Goal: Transaction & Acquisition: Purchase product/service

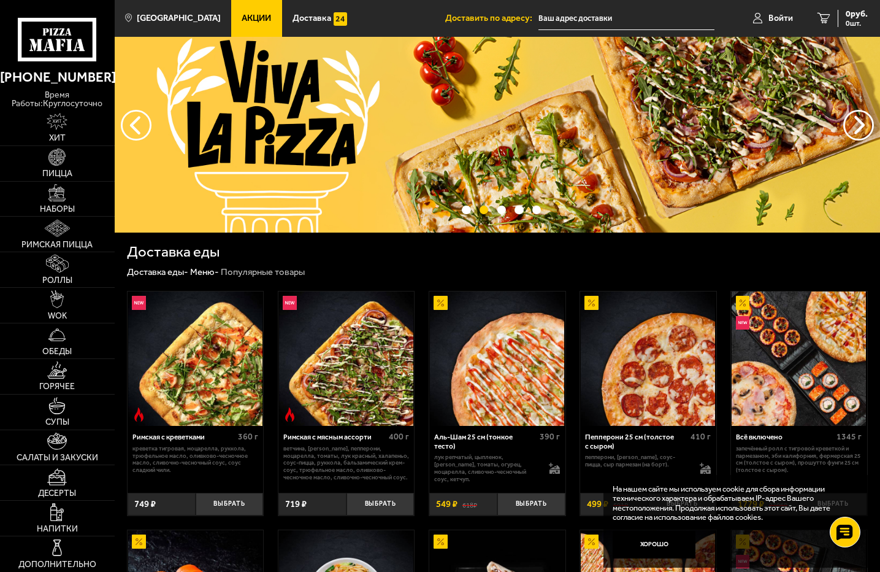
scroll to position [61, 0]
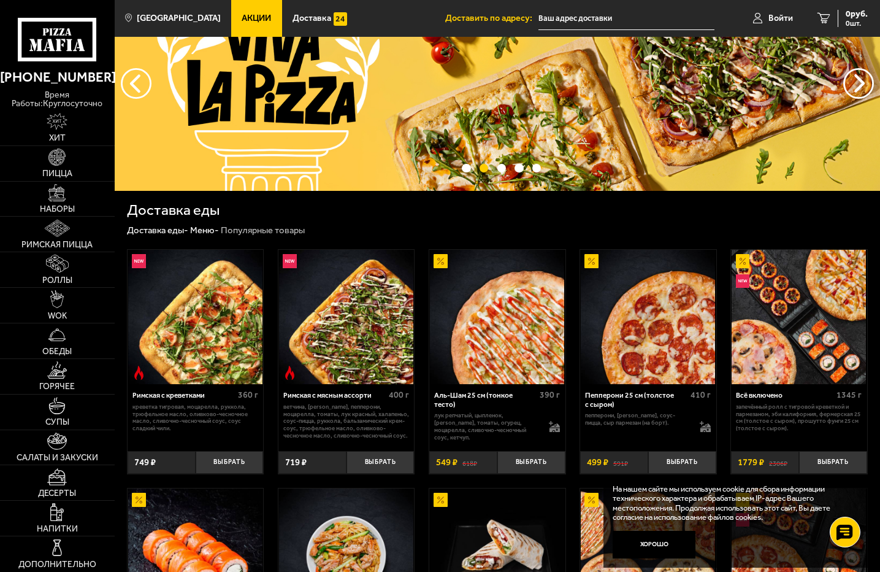
click at [597, 33] on li "Доставить по адресу:" at bounding box center [579, 18] width 269 height 37
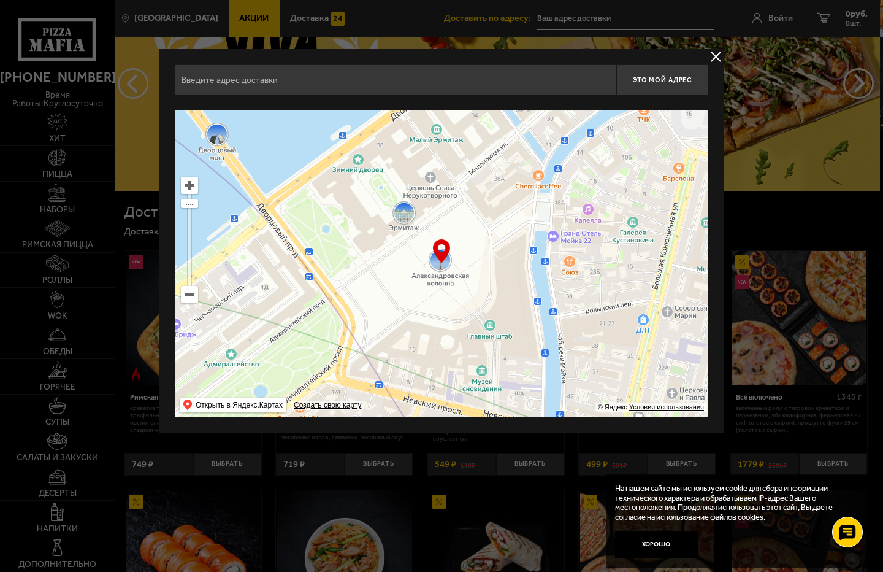
click at [264, 81] on input "text" at bounding box center [396, 79] width 442 height 31
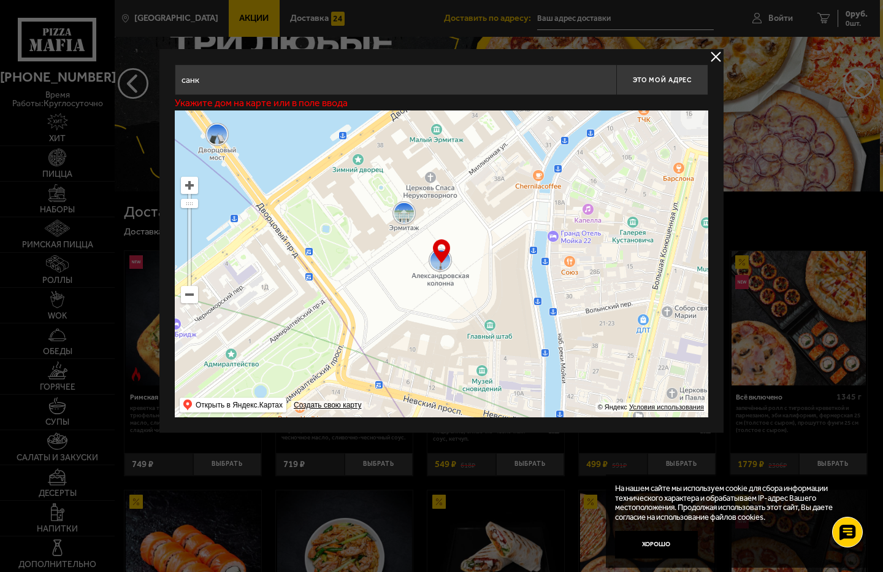
type input "санкт"
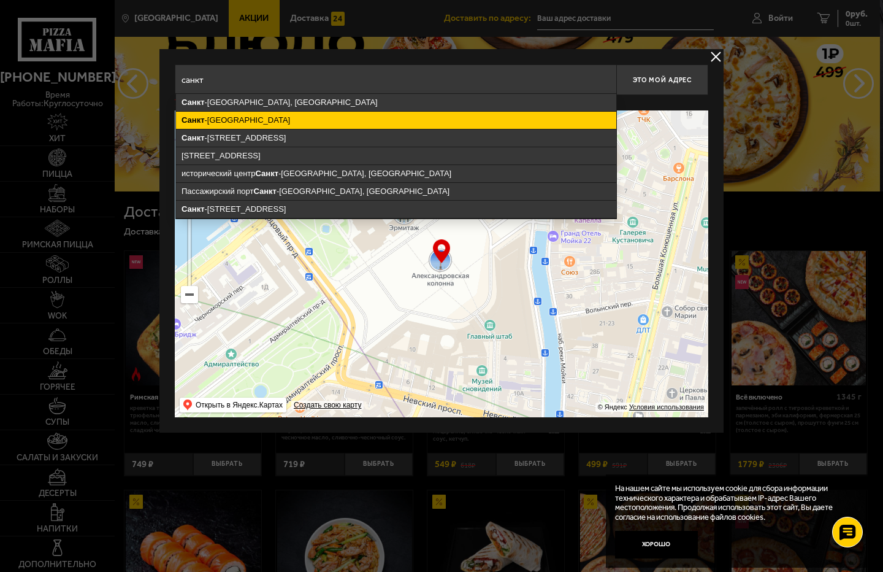
click at [228, 123] on ymaps "Санкт -Петербург" at bounding box center [396, 120] width 440 height 17
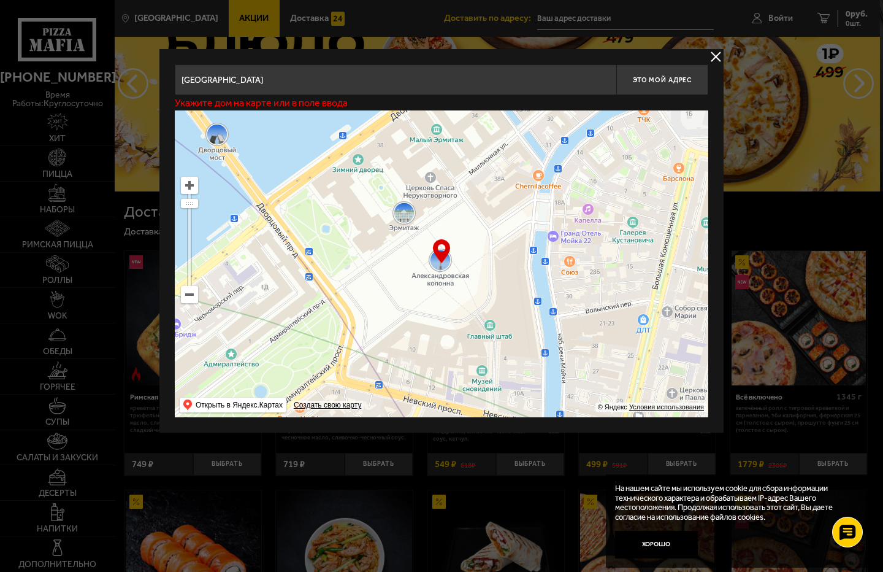
click at [288, 77] on input "[GEOGRAPHIC_DATA]" at bounding box center [396, 79] width 442 height 31
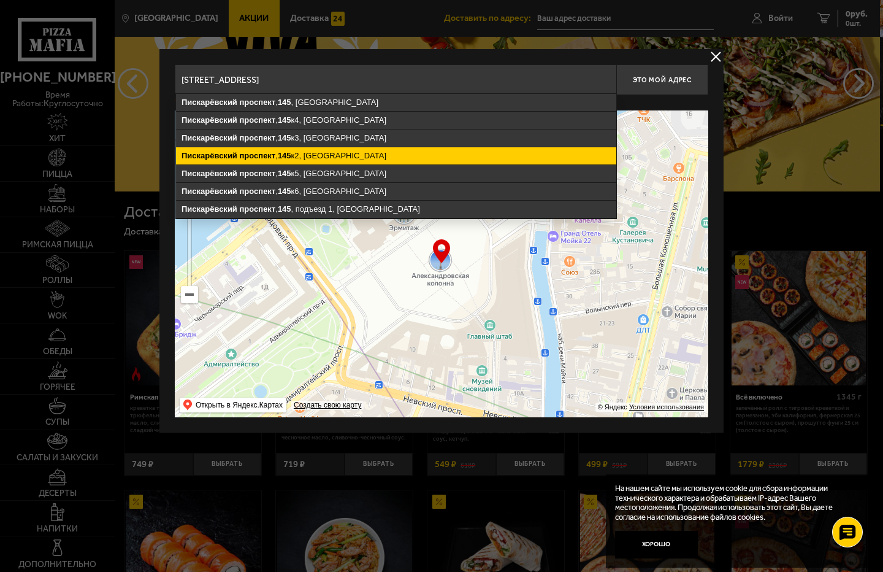
click at [319, 161] on ymaps "Пискарёвский проспект , 145 к2, Санкт-Петербург" at bounding box center [396, 155] width 440 height 17
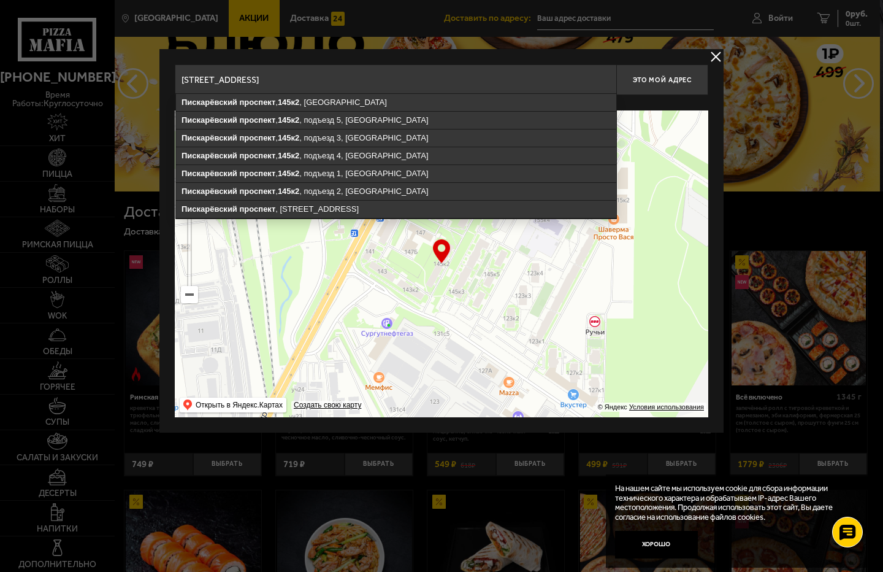
drag, startPoint x: 253, startPoint y: 81, endPoint x: 161, endPoint y: 93, distance: 92.8
click at [161, 93] on div "Пискарёвский проспект , 145к2 , Санкт-Петербург Пискарёвский проспект , 145к2 ,…" at bounding box center [441, 240] width 564 height 383
click at [340, 78] on input "[STREET_ADDRESS]" at bounding box center [396, 79] width 442 height 31
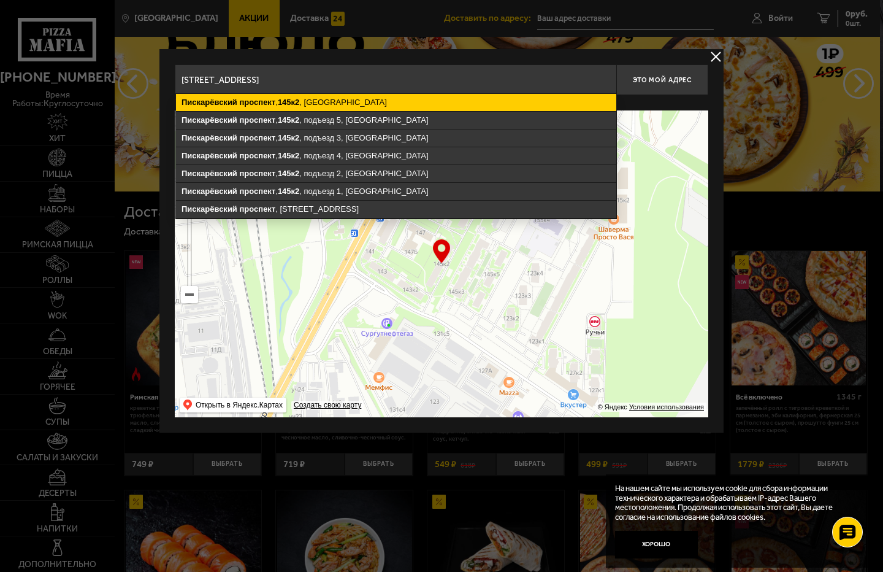
click at [332, 102] on ymaps "Пискарёвский проспект , 145к2 , Санкт-Петербург" at bounding box center [396, 102] width 440 height 17
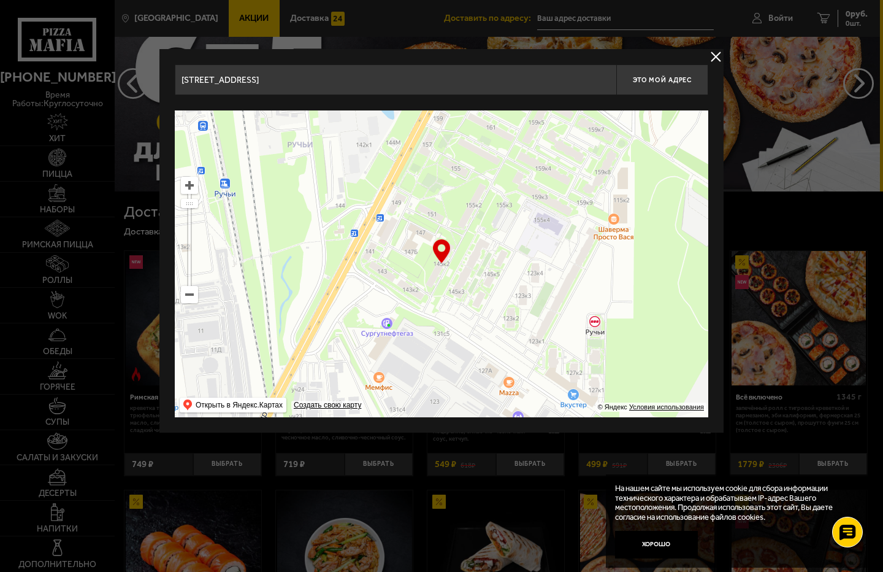
click at [439, 257] on div "… © Яндекс Условия использования Открыть в Яндекс.Картах Создать свою карту" at bounding box center [441, 263] width 533 height 307
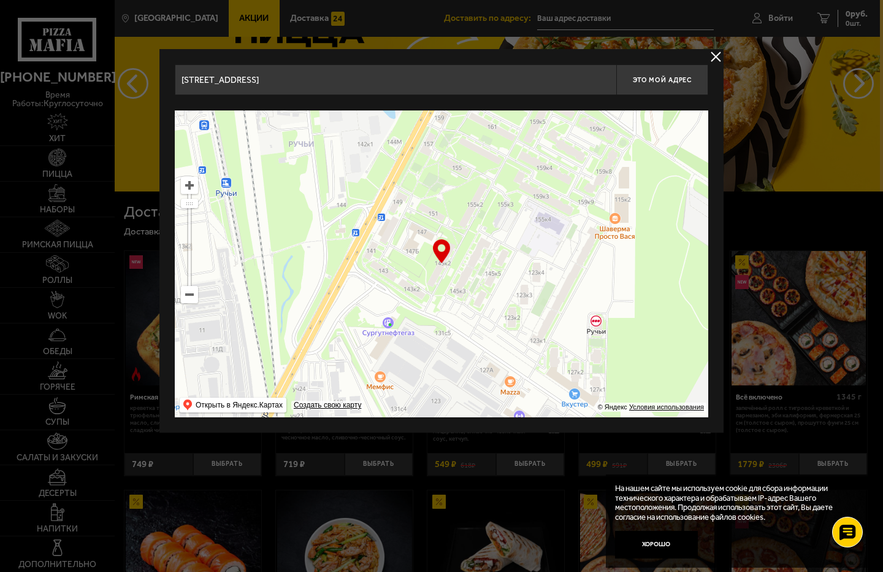
click at [462, 259] on ymaps at bounding box center [441, 263] width 533 height 307
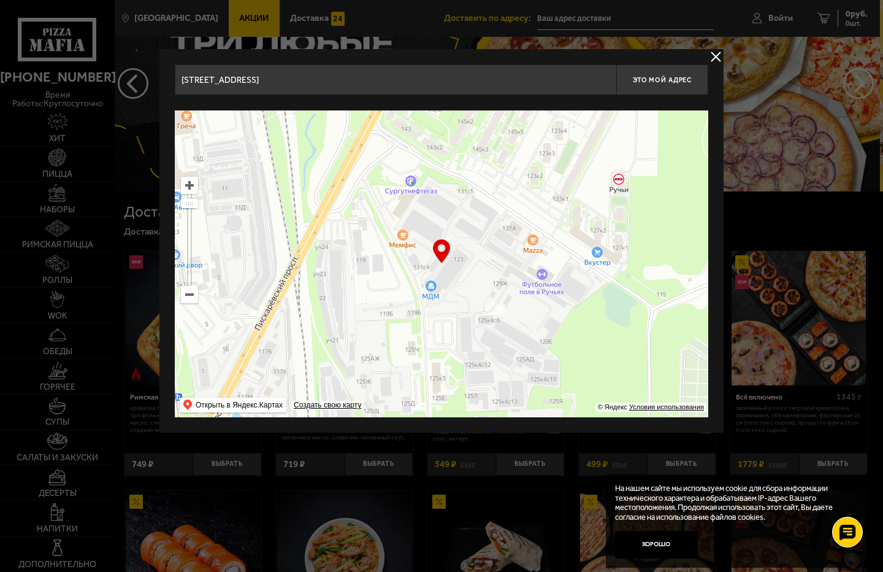
drag, startPoint x: 288, startPoint y: 359, endPoint x: 286, endPoint y: 231, distance: 128.8
click at [286, 231] on ymaps at bounding box center [441, 263] width 533 height 307
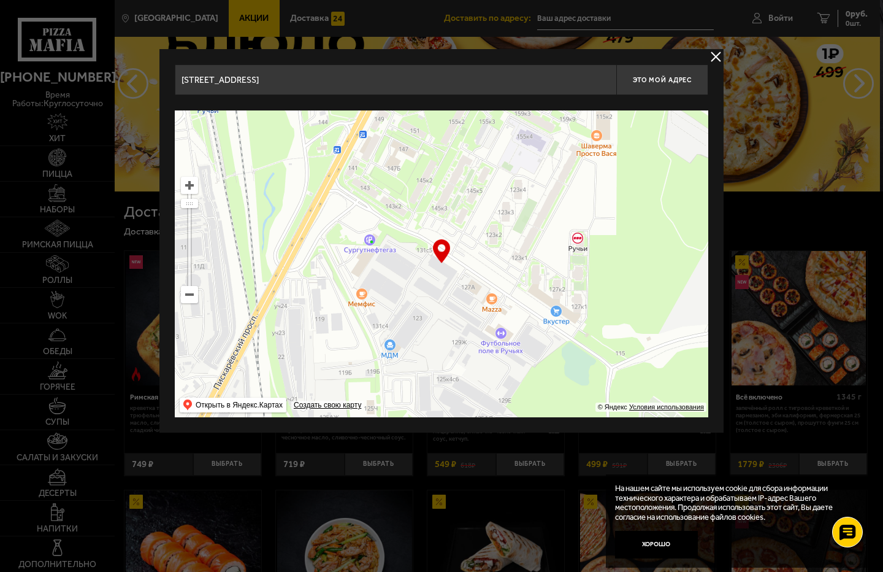
drag, startPoint x: 445, startPoint y: 208, endPoint x: 489, endPoint y: 245, distance: 57.5
click at [489, 245] on ymaps at bounding box center [441, 263] width 533 height 307
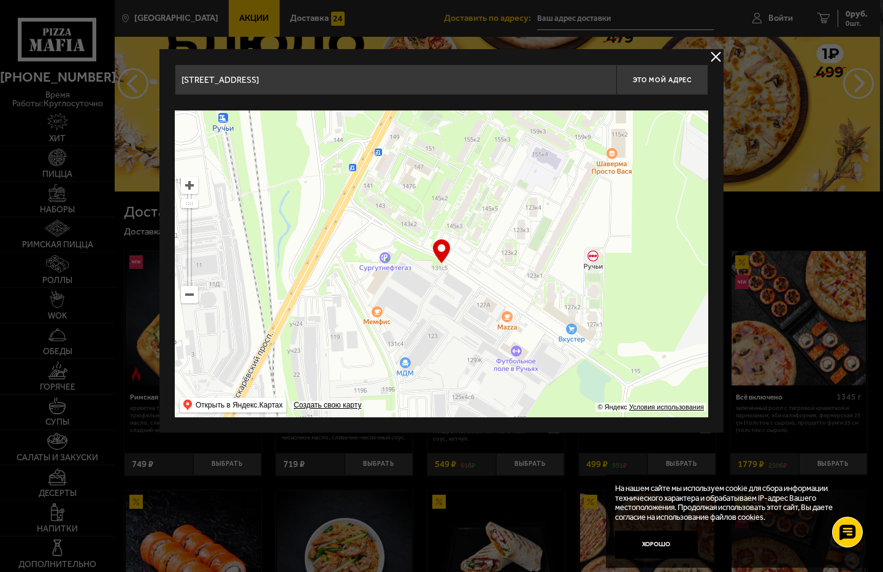
click at [332, 91] on input "Пискарёвский проспект, 131с5" at bounding box center [396, 79] width 442 height 31
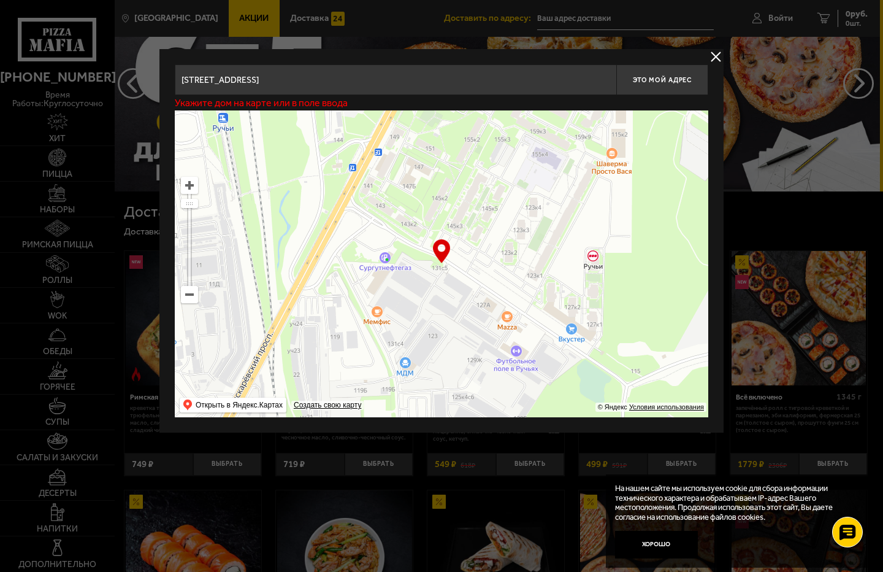
click at [336, 75] on input "[STREET_ADDRESS]" at bounding box center [396, 79] width 442 height 31
click at [352, 81] on input "[STREET_ADDRESS]" at bounding box center [396, 79] width 442 height 31
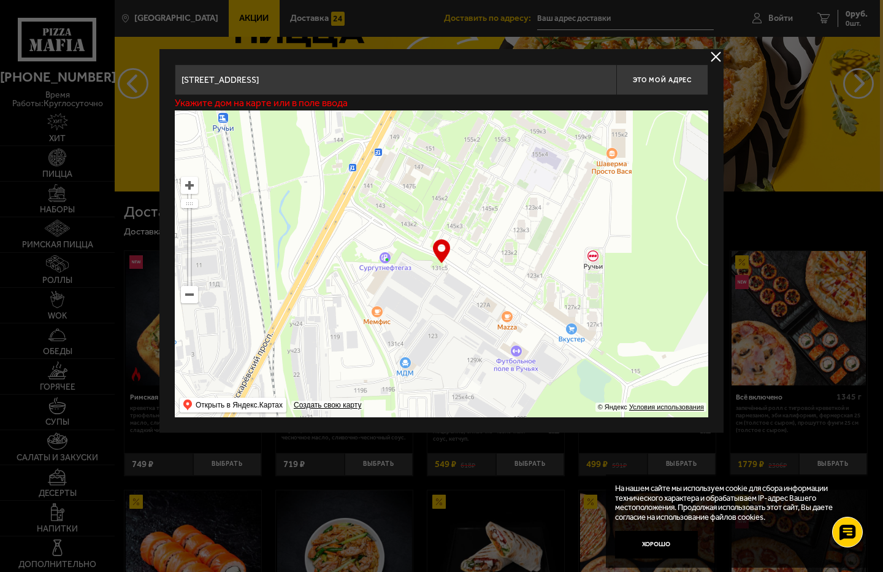
click at [305, 78] on input "[STREET_ADDRESS]" at bounding box center [396, 79] width 442 height 31
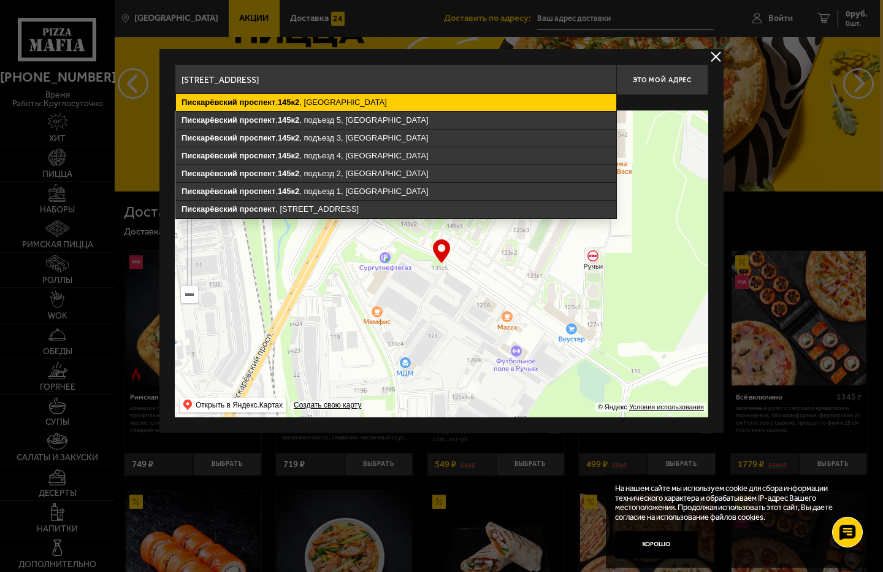
click at [313, 101] on ymaps "Пискарёвский проспект , 145к2 , Санкт-Петербург" at bounding box center [396, 102] width 440 height 17
type input "Санкт-Петербург, Пискарёвский проспект, 145к2"
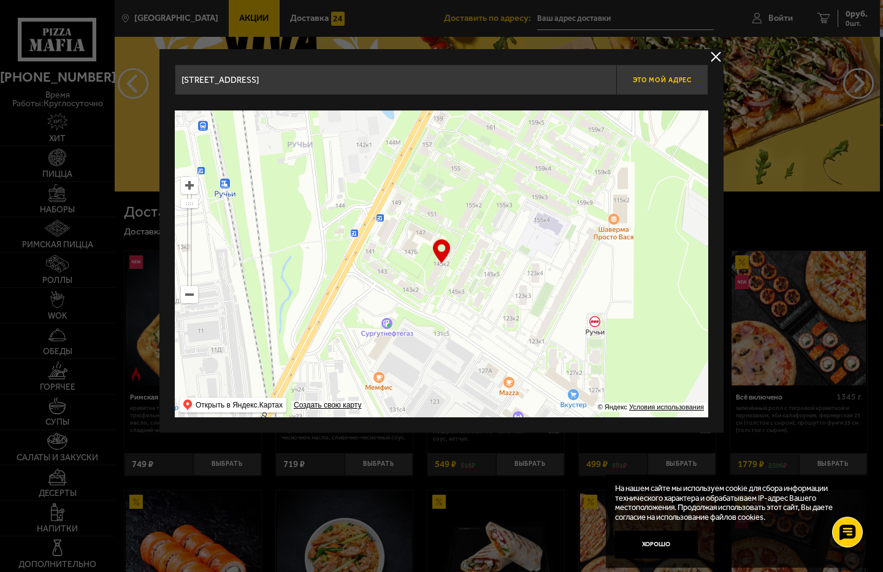
click at [644, 79] on span "Это мой адрес" at bounding box center [662, 80] width 59 height 8
type input "[STREET_ADDRESS]"
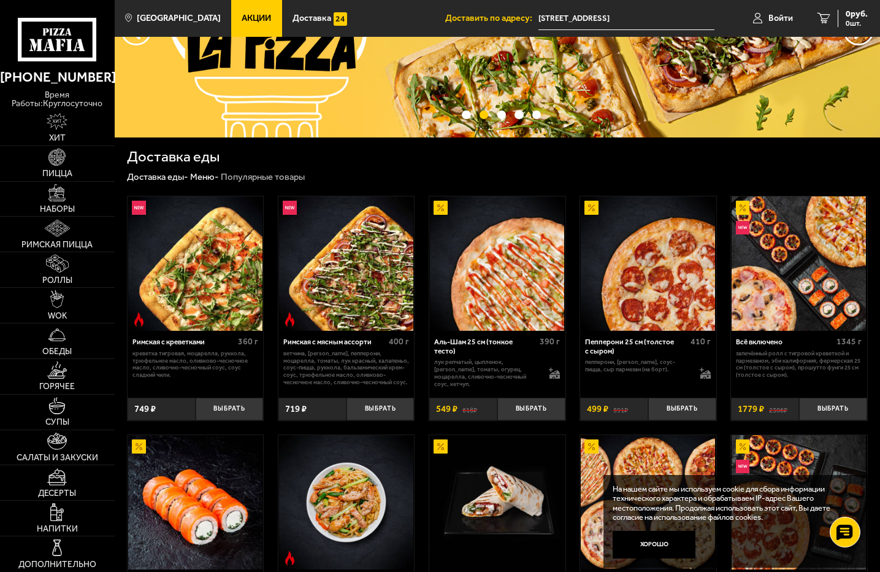
scroll to position [123, 0]
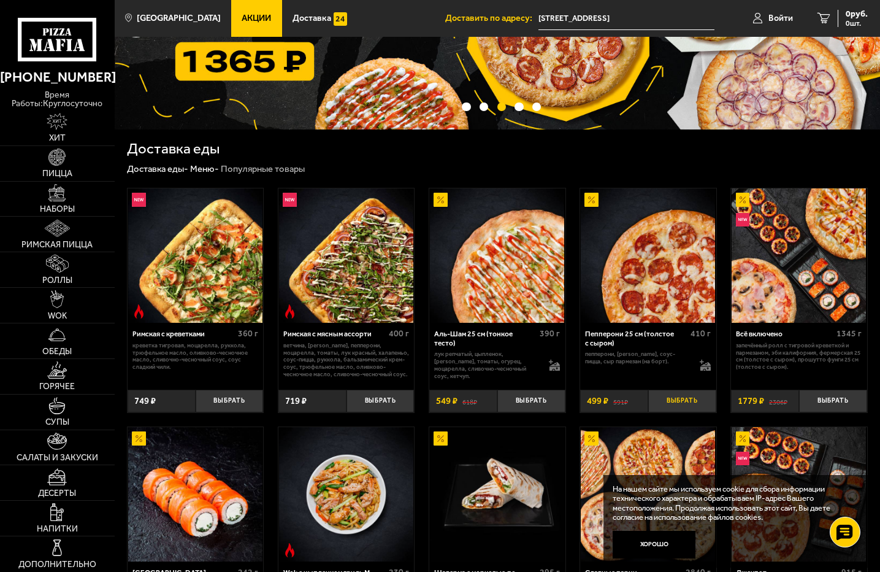
click at [685, 398] on button "Выбрать" at bounding box center [682, 400] width 68 height 23
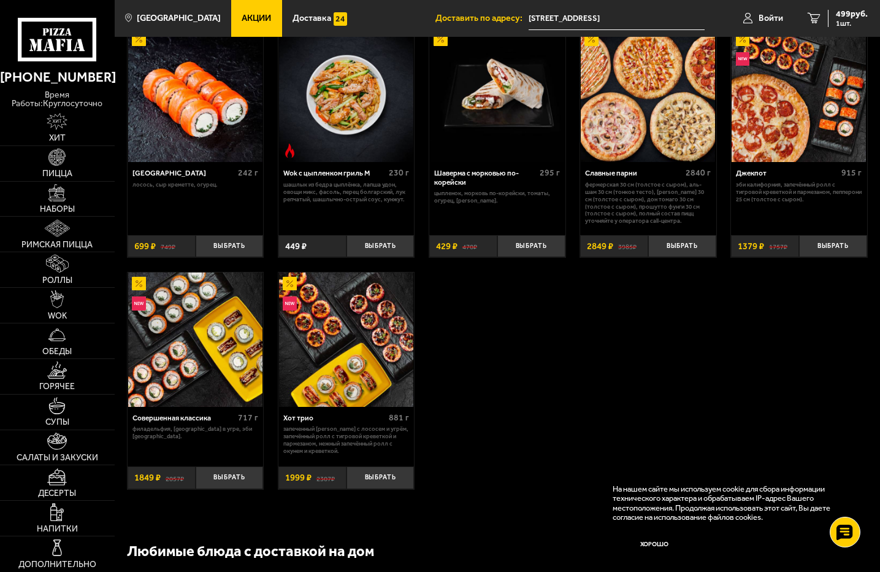
scroll to position [552, 0]
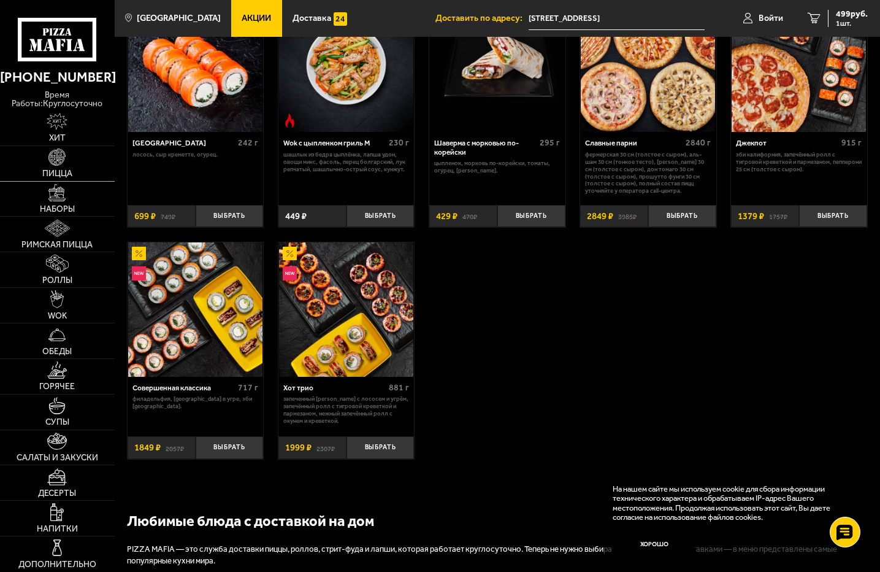
click at [71, 177] on span "Пицца" at bounding box center [57, 173] width 30 height 9
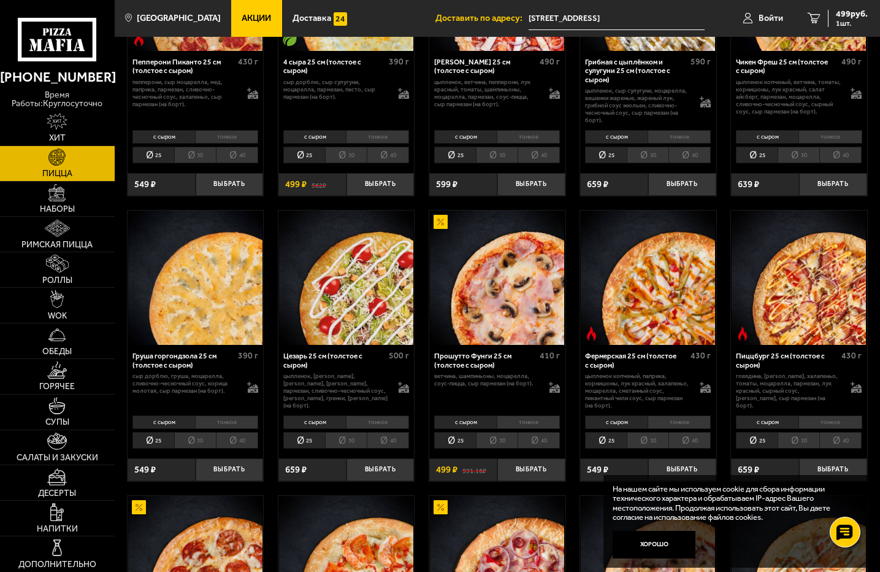
scroll to position [797, 0]
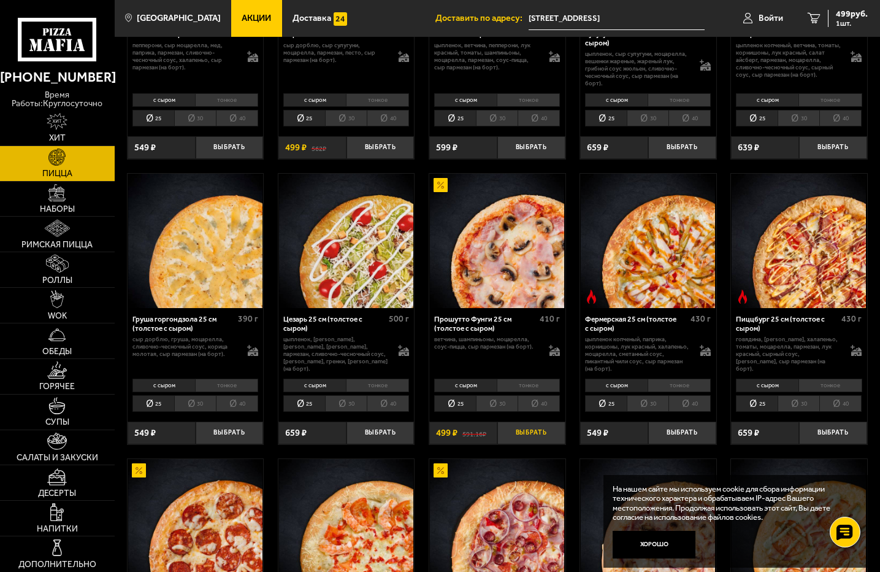
click at [536, 440] on button "Выбрать" at bounding box center [531, 432] width 68 height 23
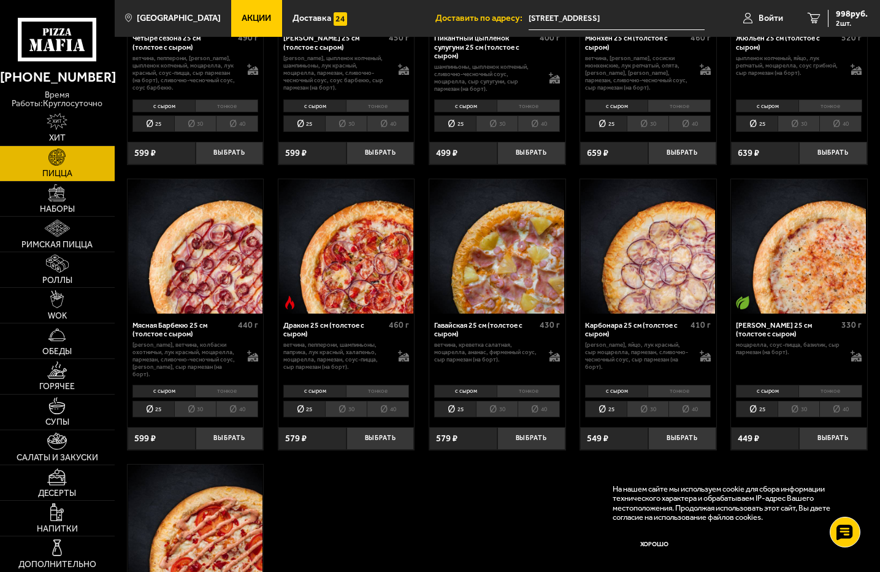
scroll to position [1656, 0]
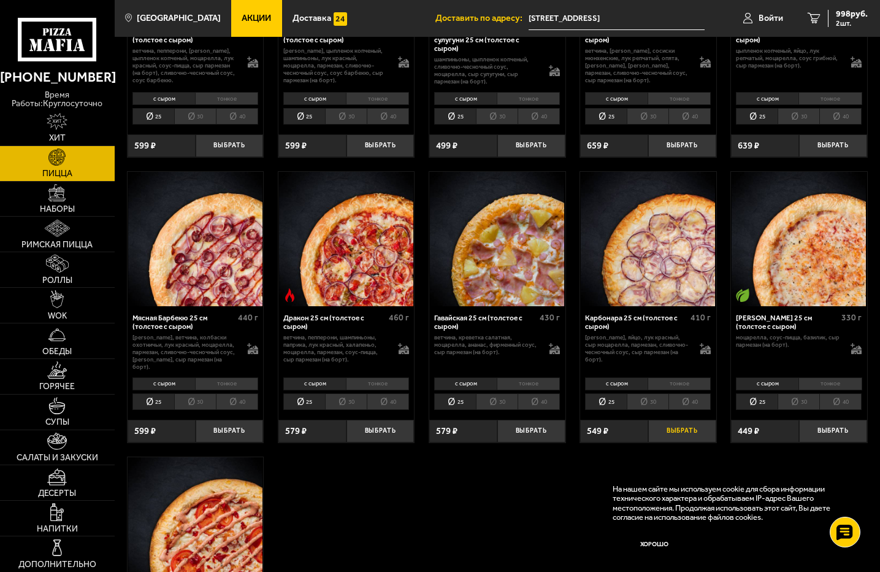
click at [686, 424] on button "Выбрать" at bounding box center [682, 430] width 68 height 23
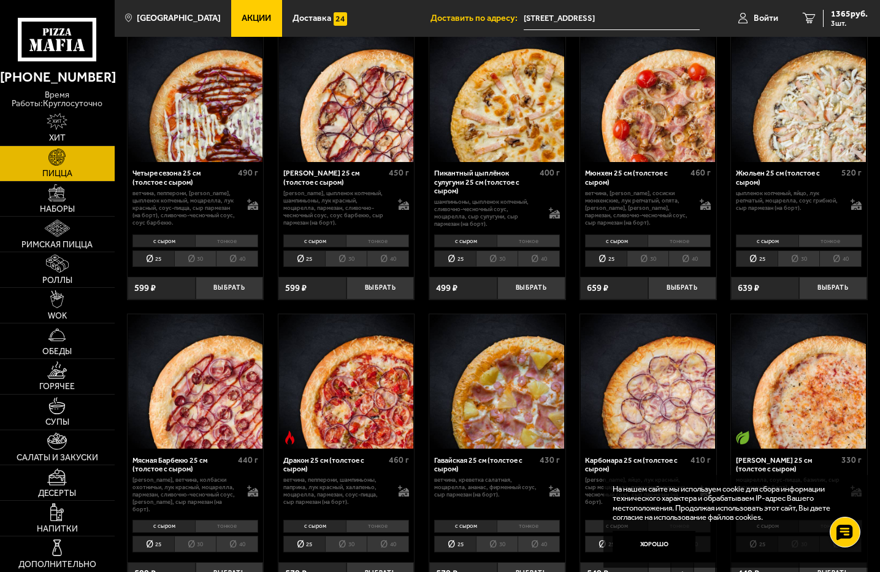
scroll to position [1472, 0]
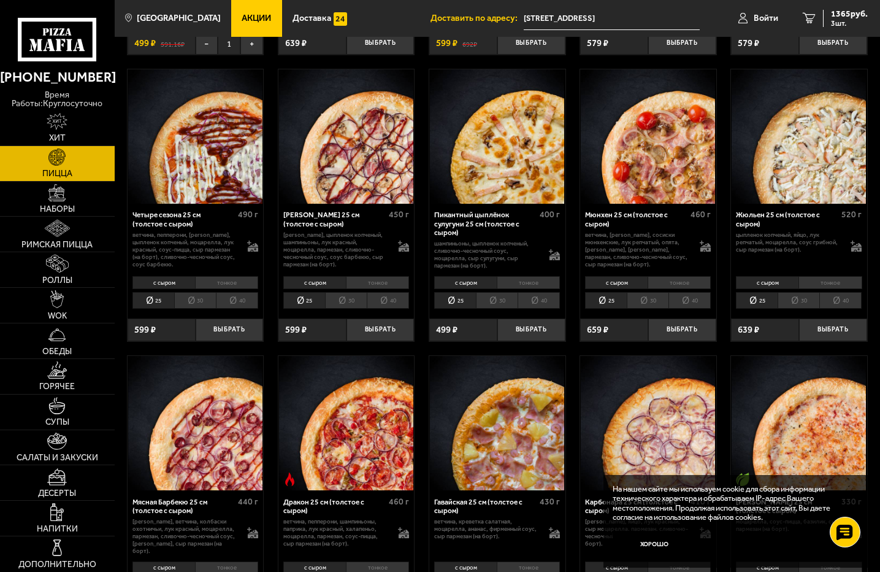
click at [662, 543] on button "Хорошо" at bounding box center [654, 544] width 83 height 28
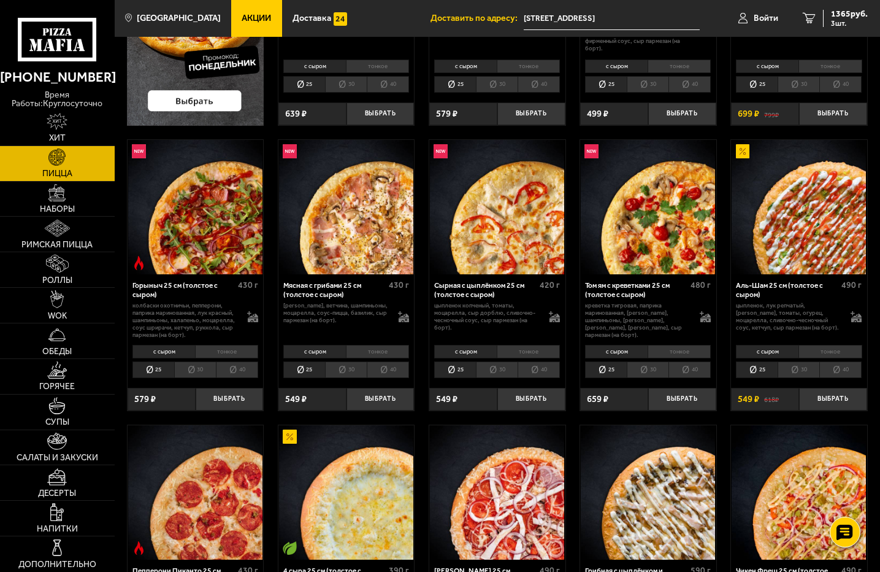
scroll to position [245, 0]
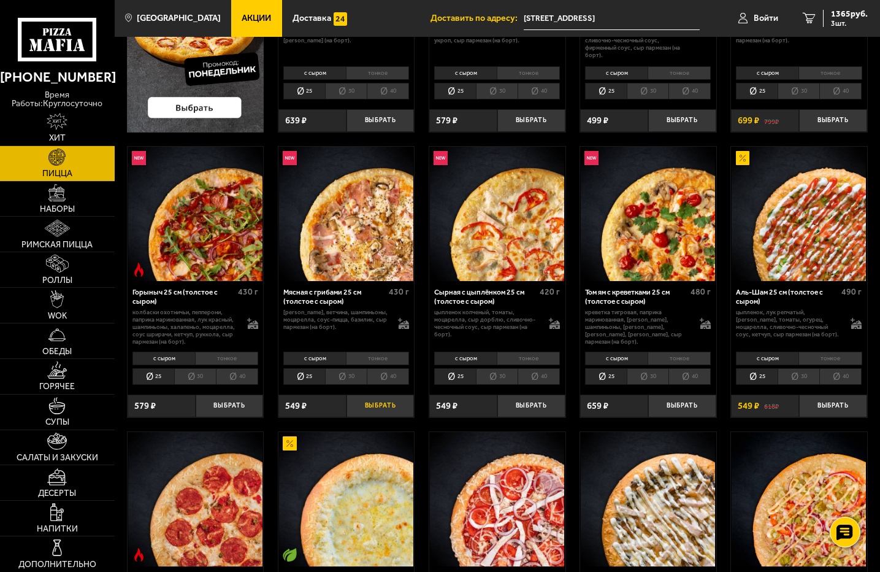
click at [373, 403] on button "Выбрать" at bounding box center [380, 405] width 68 height 23
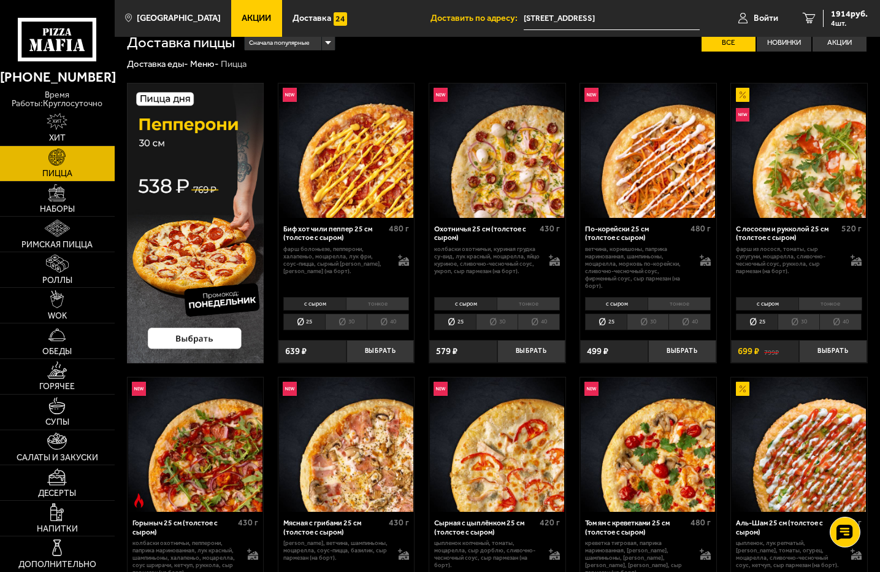
scroll to position [0, 0]
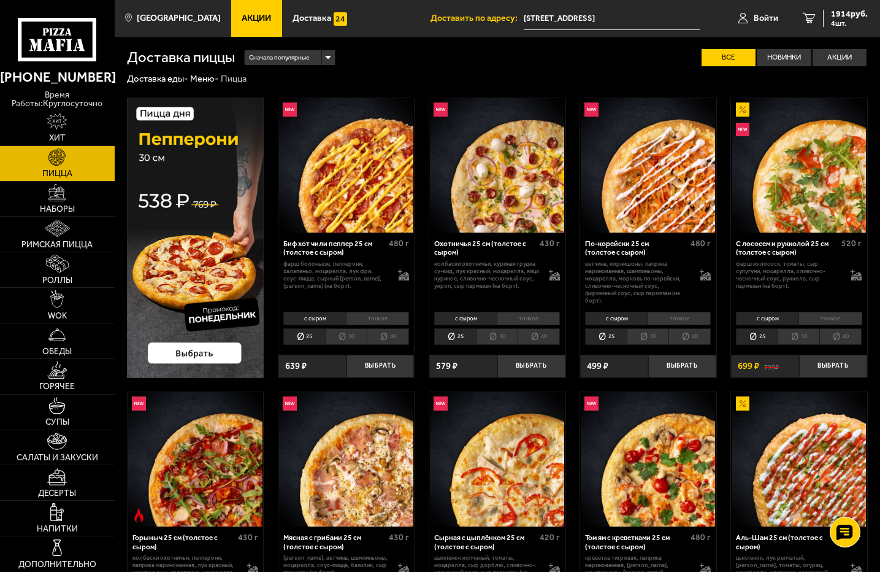
click at [333, 64] on div "Сначала популярные" at bounding box center [290, 57] width 90 height 15
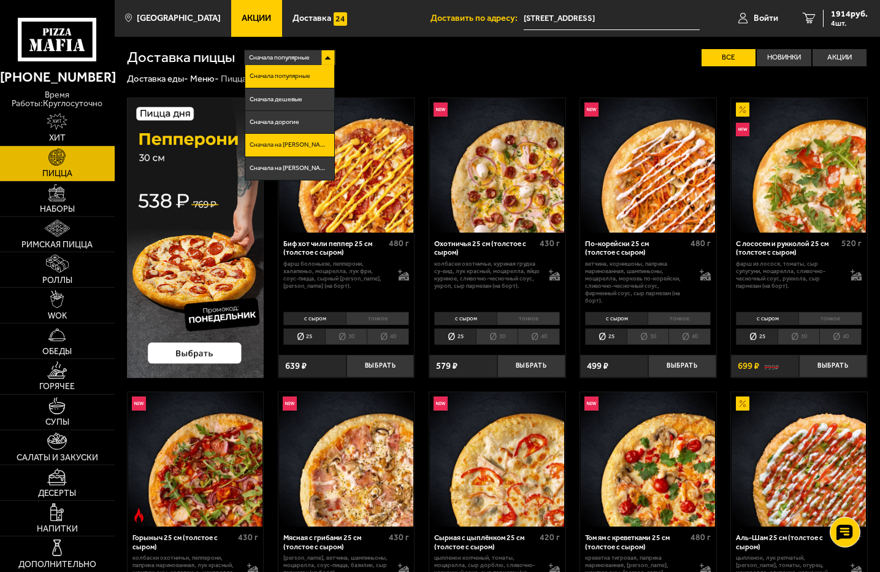
click at [314, 148] on li "Сначала на А" at bounding box center [289, 145] width 89 height 23
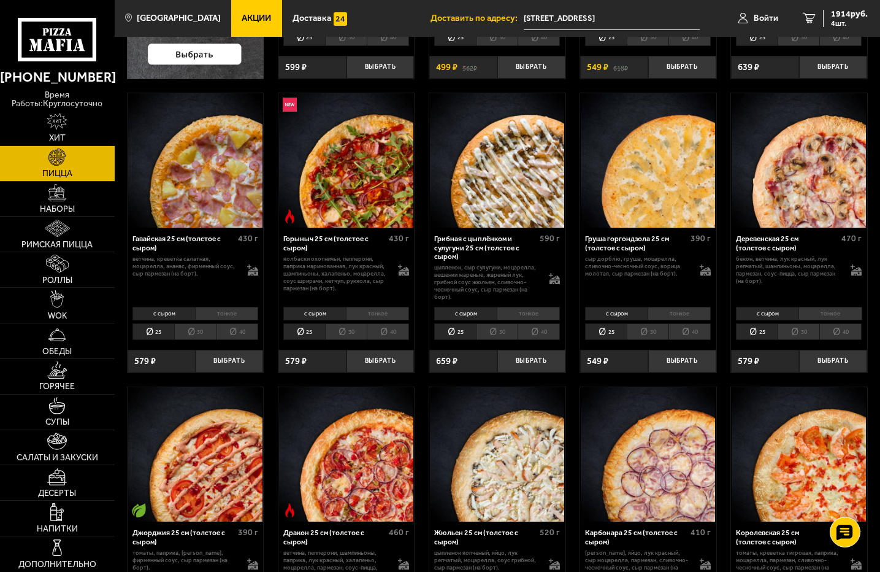
scroll to position [307, 0]
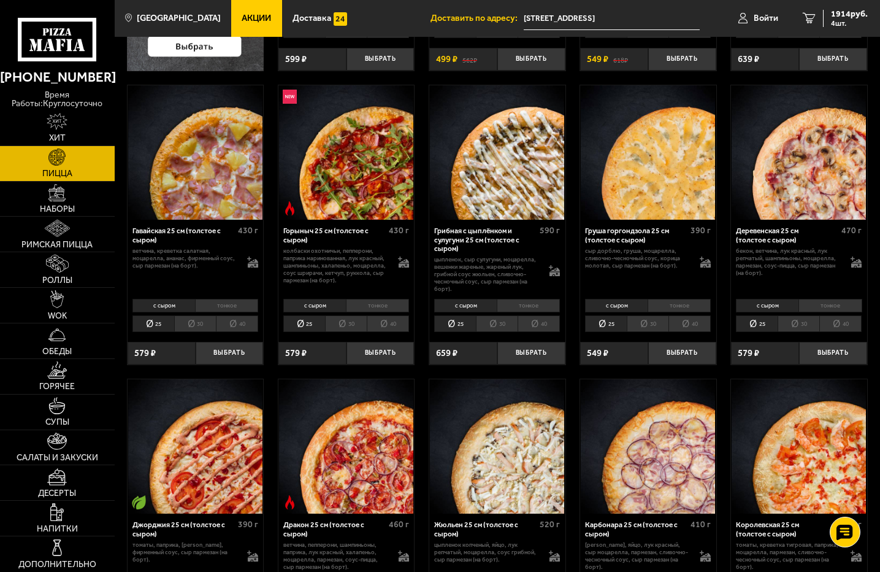
click at [638, 323] on li "30" at bounding box center [648, 323] width 42 height 17
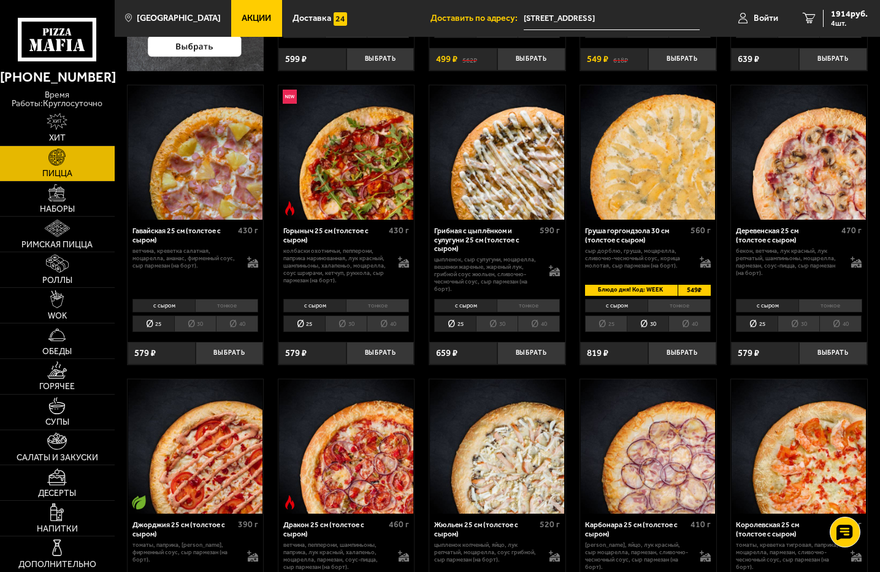
click at [622, 324] on li "25" at bounding box center [606, 323] width 42 height 17
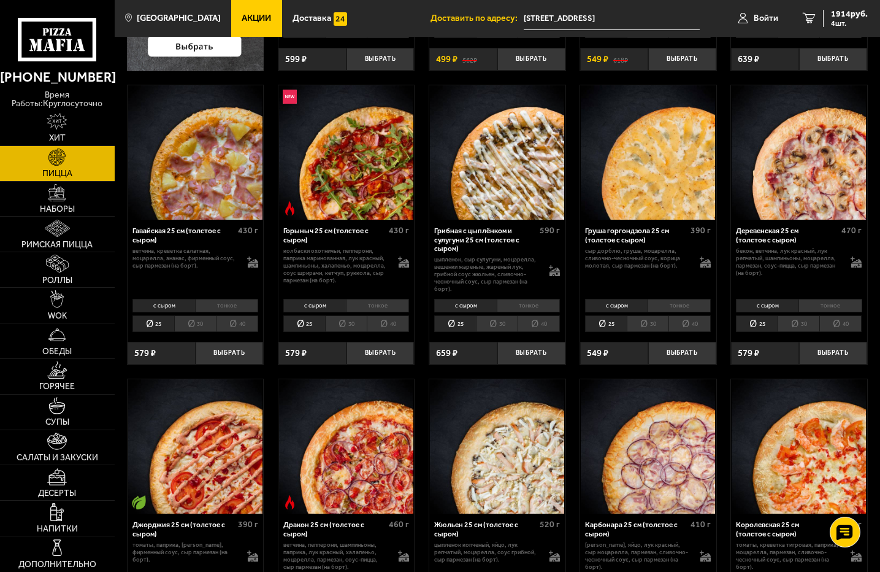
click at [667, 330] on li "30" at bounding box center [648, 323] width 42 height 17
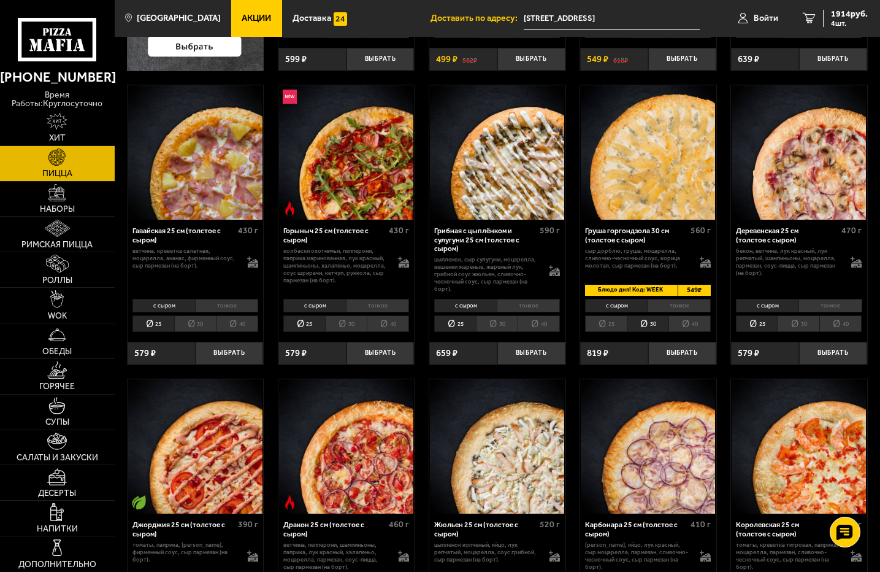
click at [599, 326] on li "25" at bounding box center [606, 323] width 42 height 17
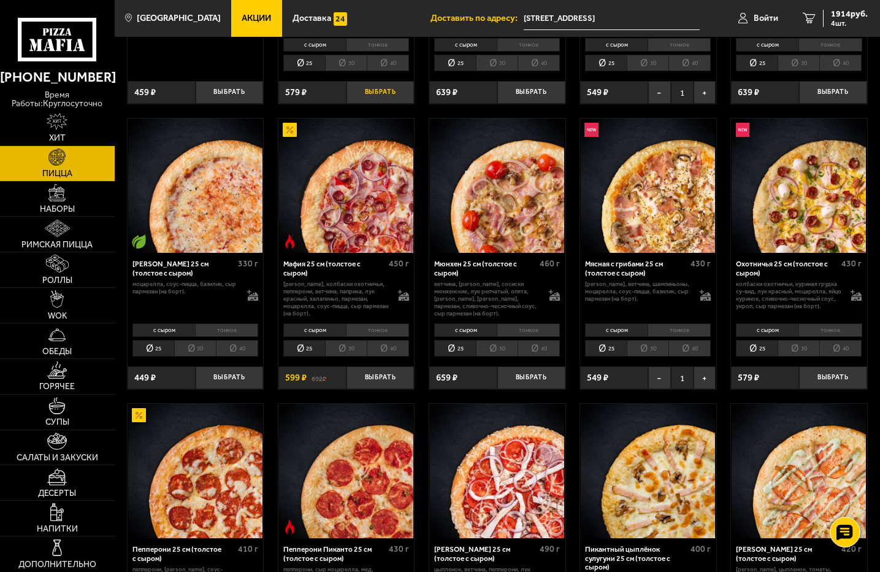
scroll to position [858, 0]
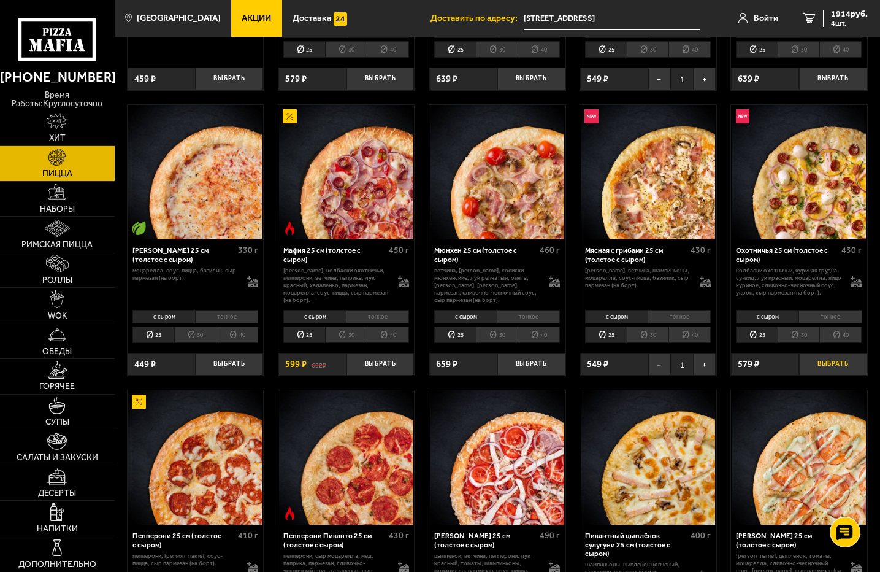
click at [828, 358] on button "Выбрать" at bounding box center [833, 364] width 68 height 23
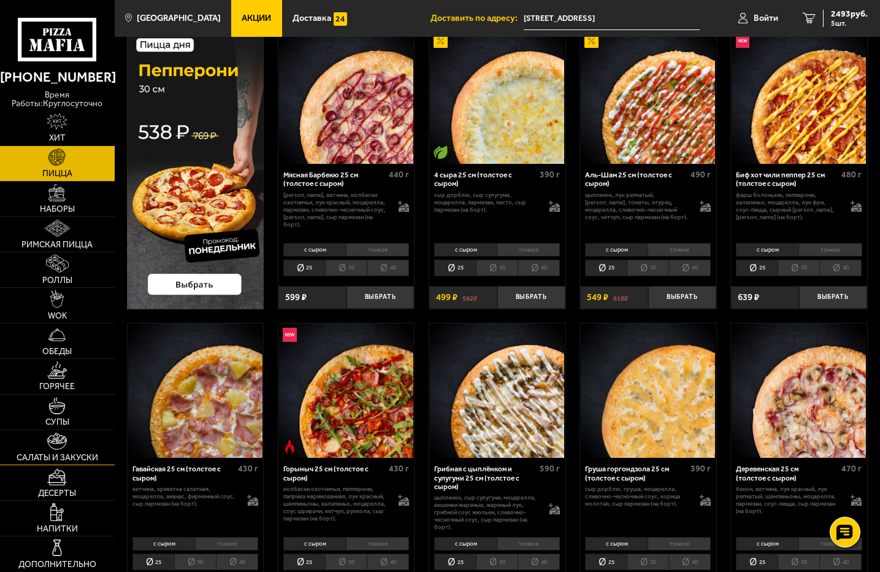
scroll to position [61, 0]
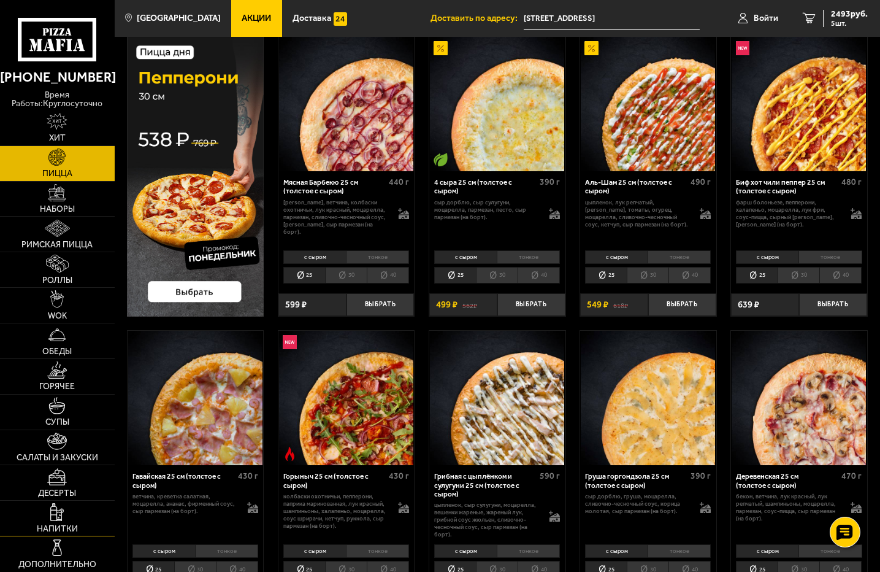
click at [66, 514] on link "Напитки" at bounding box center [57, 517] width 115 height 35
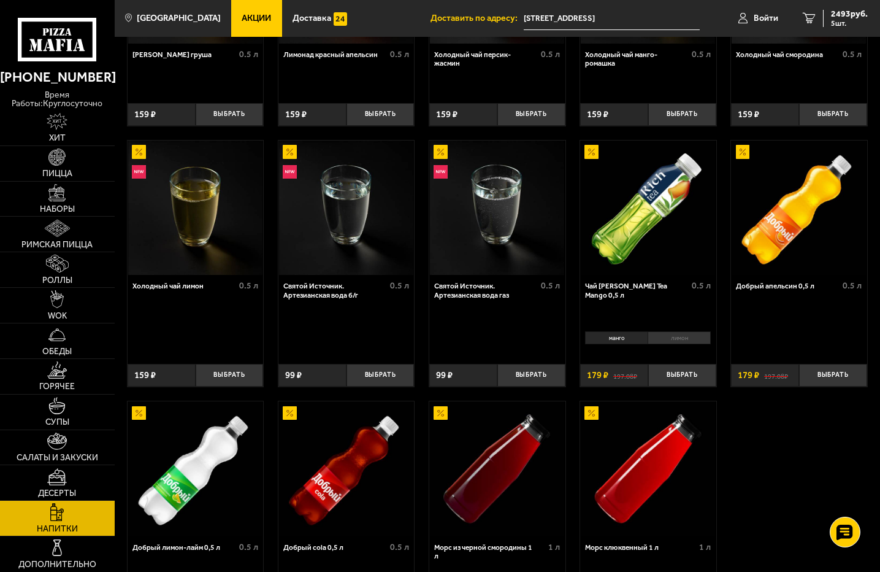
scroll to position [245, 0]
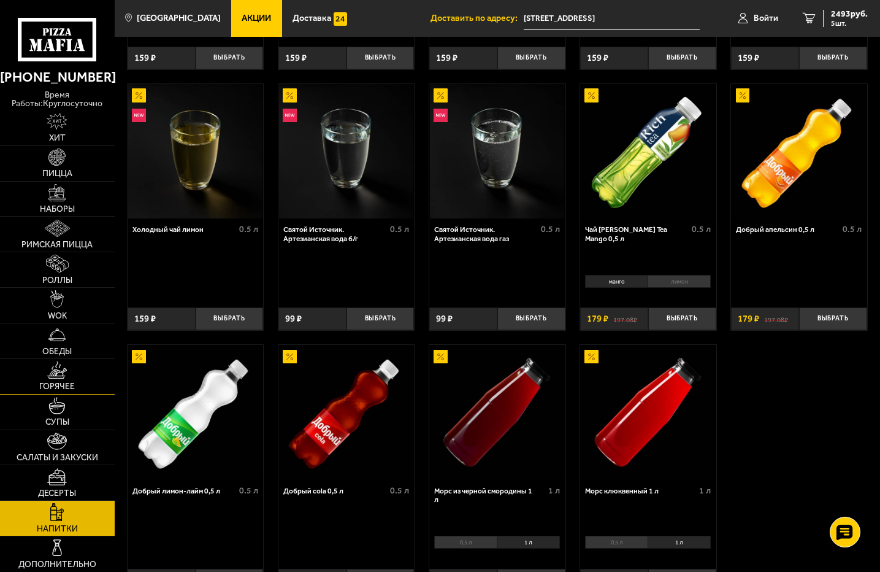
click at [55, 368] on img at bounding box center [57, 369] width 20 height 17
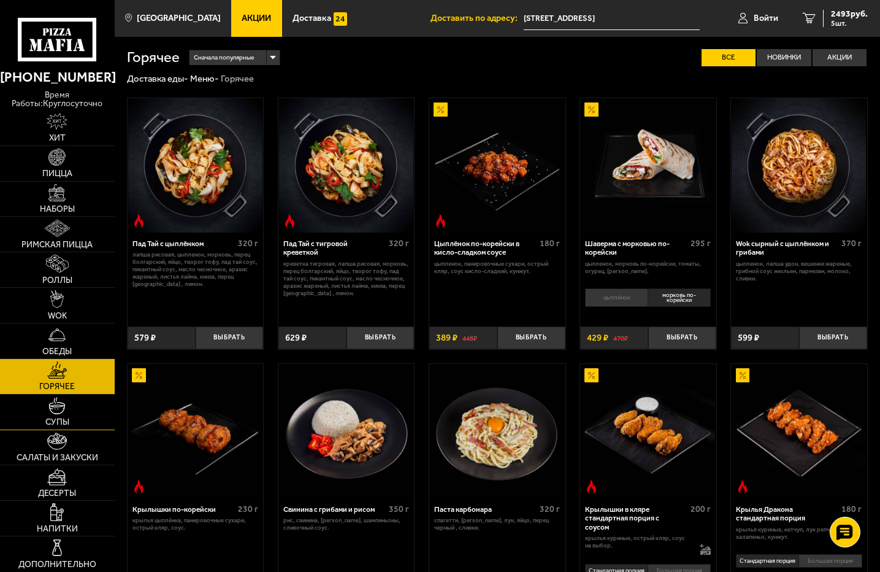
click at [37, 403] on link "Супы" at bounding box center [57, 411] width 115 height 35
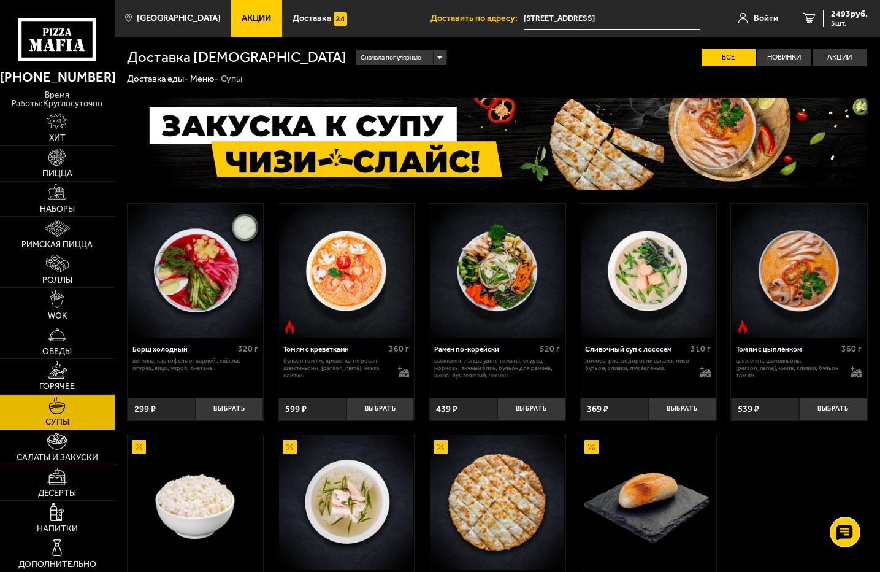
click at [62, 445] on img at bounding box center [57, 440] width 20 height 17
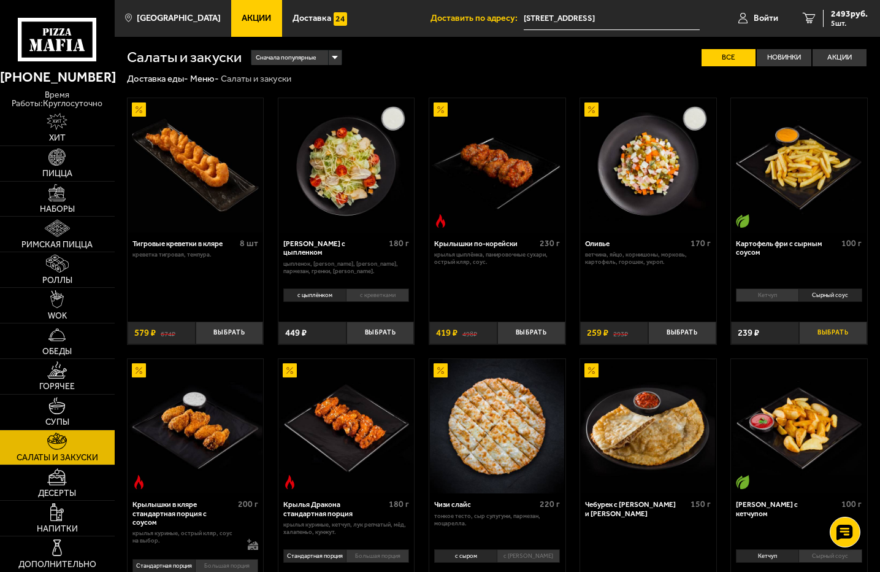
click at [836, 334] on button "Выбрать" at bounding box center [833, 332] width 68 height 23
click at [843, 20] on div "2732 руб. 6 шт." at bounding box center [845, 18] width 45 height 17
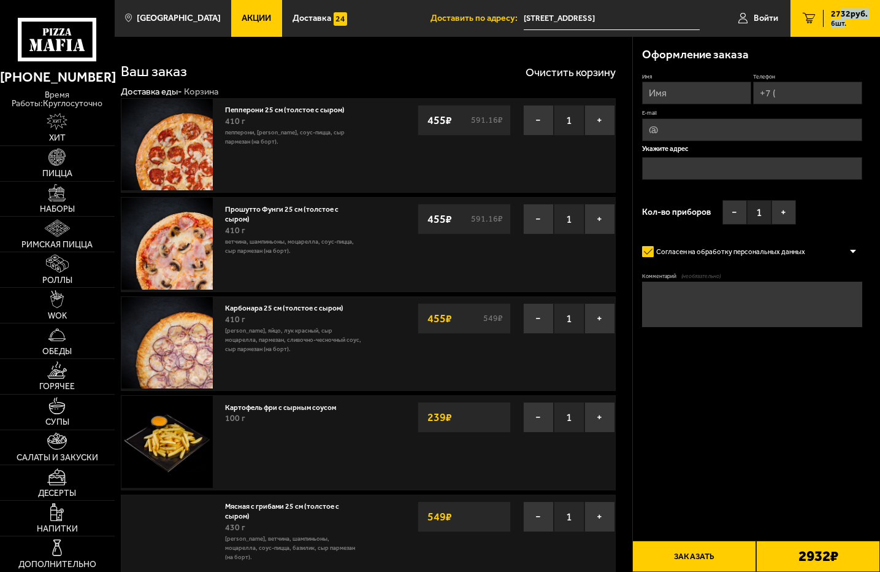
type input "[STREET_ADDRESS]"
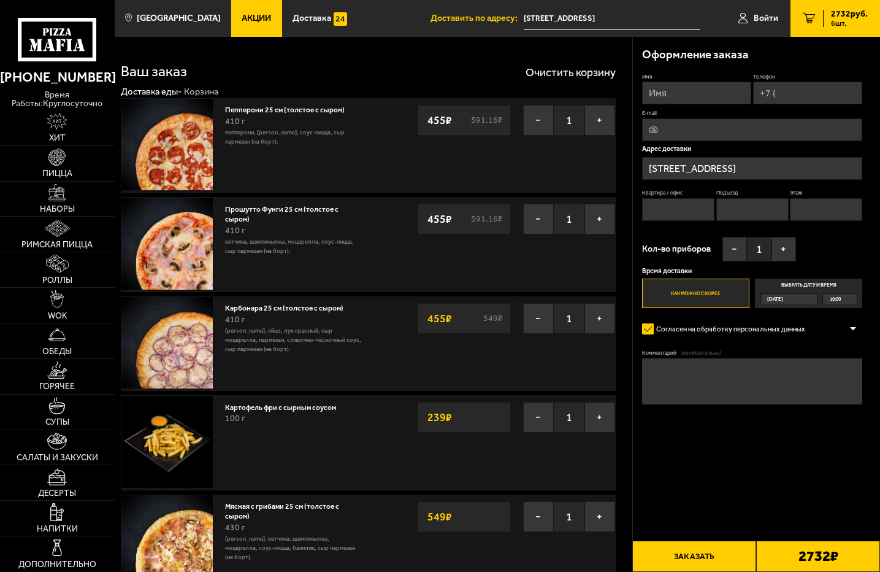
drag, startPoint x: 646, startPoint y: 465, endPoint x: 639, endPoint y: 459, distance: 9.2
click at [671, 98] on input "Имя" at bounding box center [696, 93] width 109 height 23
type input "м"
type input "Максим"
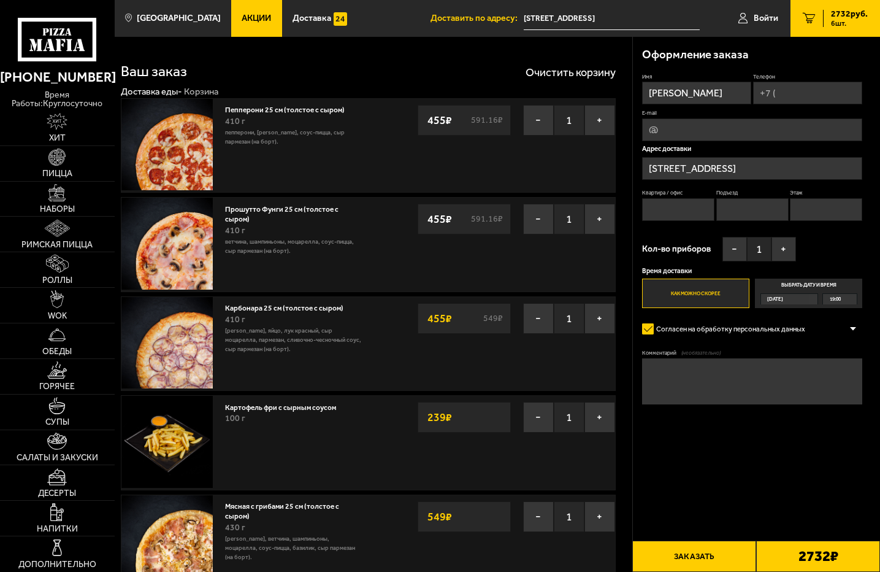
click at [775, 94] on input "Телефон" at bounding box center [807, 93] width 109 height 23
type input "+7 ("
type input "+7 (992) 163-92-95"
click at [681, 134] on input "E-mail" at bounding box center [752, 131] width 220 height 23
click at [663, 210] on input "Квартира / офис" at bounding box center [678, 210] width 72 height 23
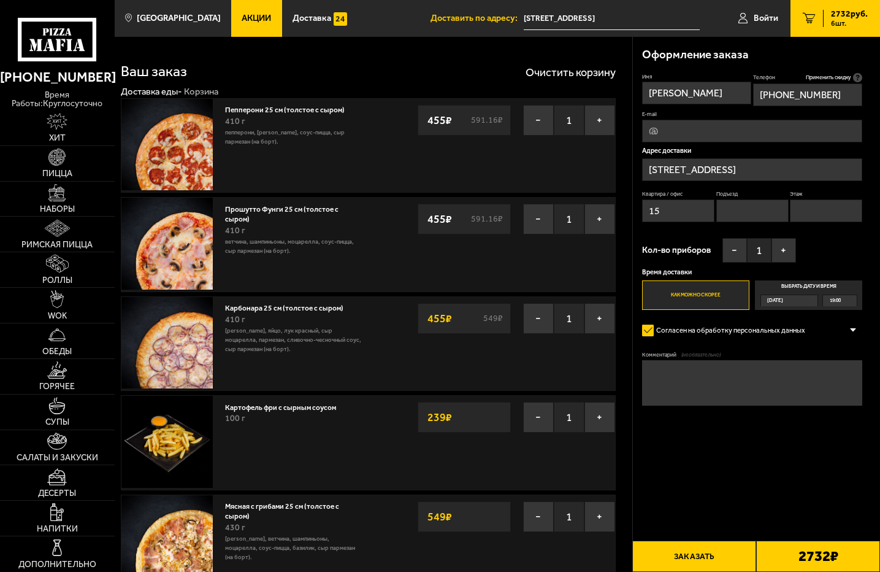
type input "15"
click at [733, 213] on input "Подъезд" at bounding box center [752, 210] width 72 height 23
type input "1"
click at [794, 215] on input "Этаж" at bounding box center [826, 210] width 72 height 23
type input "4"
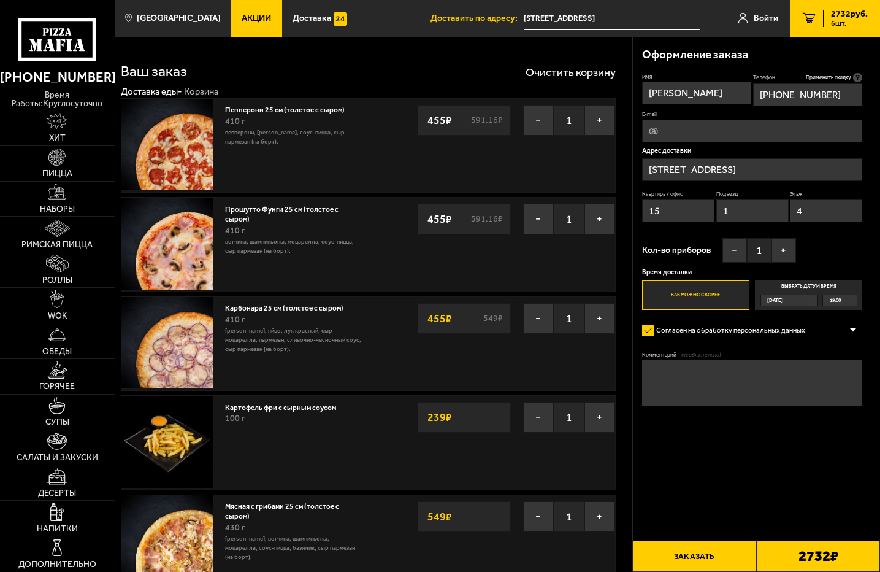
click at [663, 126] on input "E-mail" at bounding box center [752, 131] width 220 height 23
type input "hero9995mak@gmail.com"
click at [735, 560] on button "Заказать" at bounding box center [694, 555] width 124 height 31
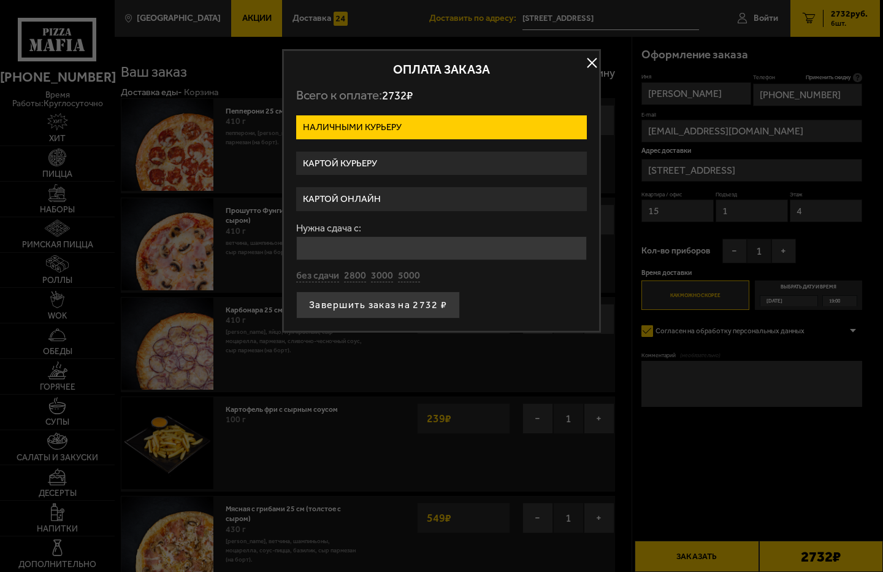
click at [355, 201] on label "Картой онлайн" at bounding box center [441, 199] width 291 height 24
click at [0, 0] on input "Картой онлайн" at bounding box center [0, 0] width 0 height 0
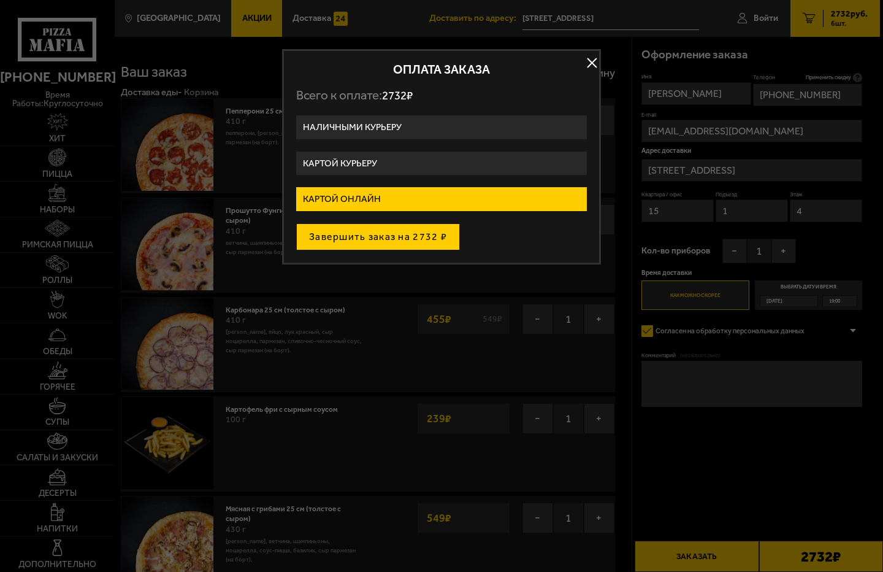
click at [353, 231] on button "Завершить заказ на 2732 ₽" at bounding box center [378, 236] width 164 height 27
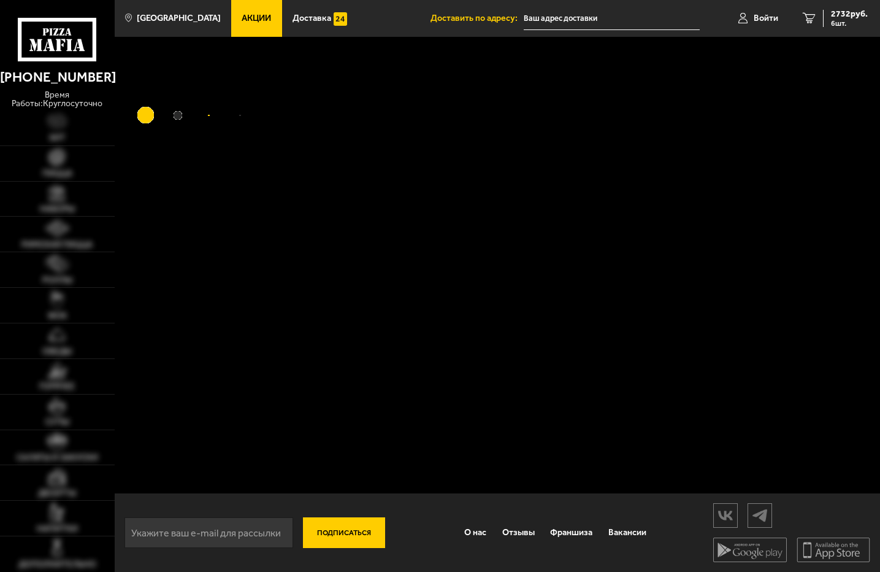
type input "[STREET_ADDRESS]"
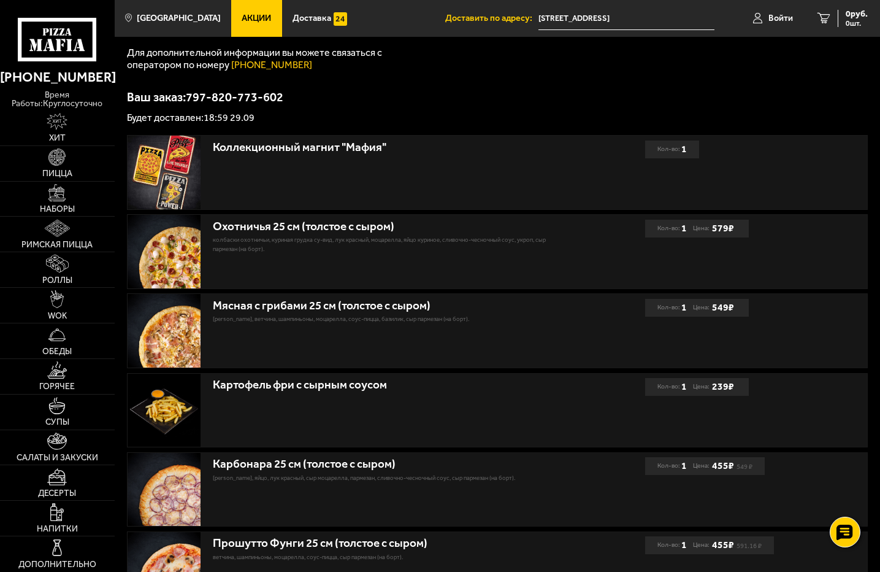
scroll to position [184, 0]
